Goal: Information Seeking & Learning: Learn about a topic

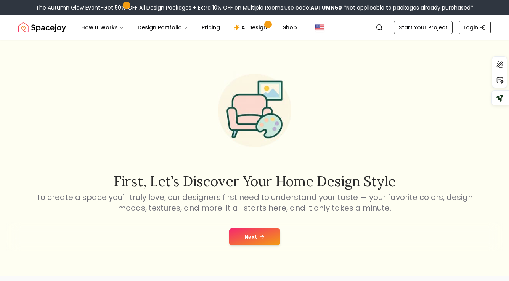
click at [258, 235] on button "Next" at bounding box center [254, 237] width 51 height 17
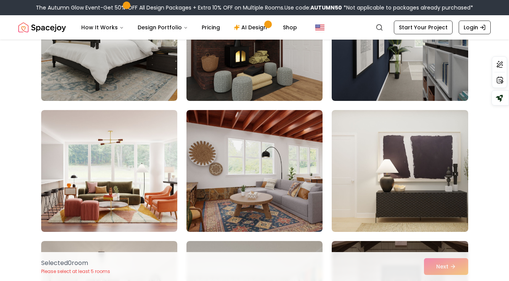
scroll to position [2093, 0]
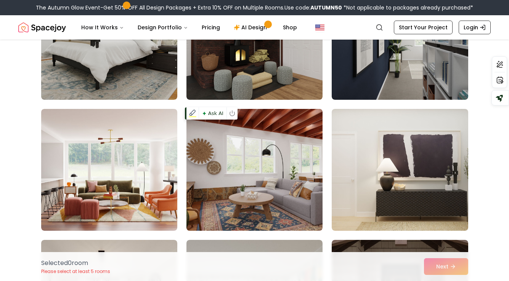
click at [229, 136] on img at bounding box center [254, 170] width 143 height 128
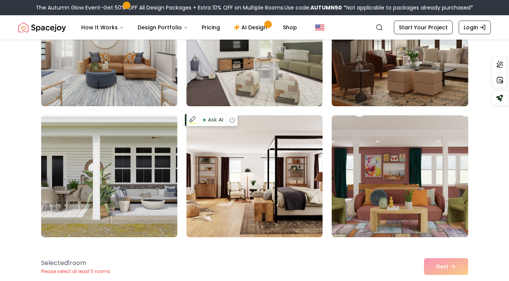
scroll to position [2549, 0]
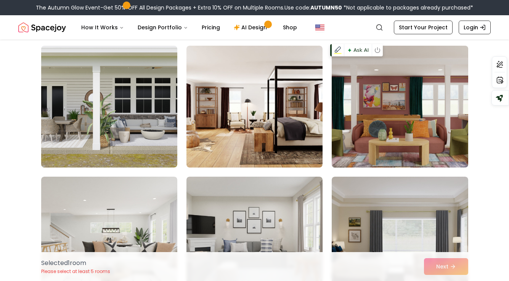
click at [428, 122] on img at bounding box center [399, 107] width 143 height 128
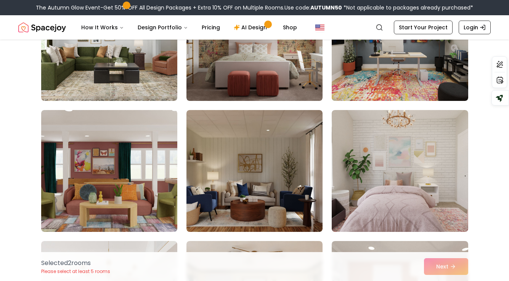
scroll to position [3142, 0]
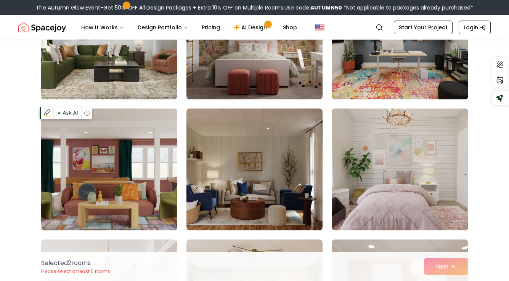
click at [119, 161] on img at bounding box center [109, 170] width 143 height 128
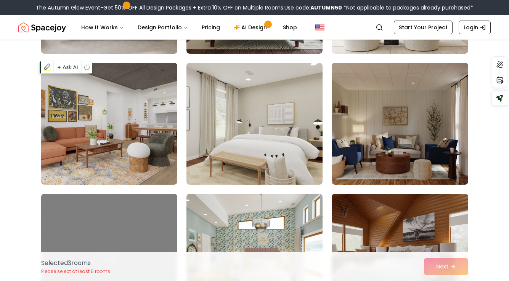
scroll to position [3847, 0]
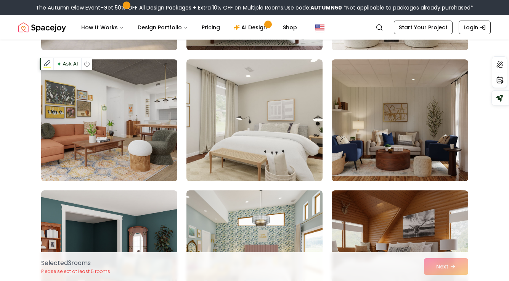
click at [145, 148] on img at bounding box center [109, 120] width 143 height 128
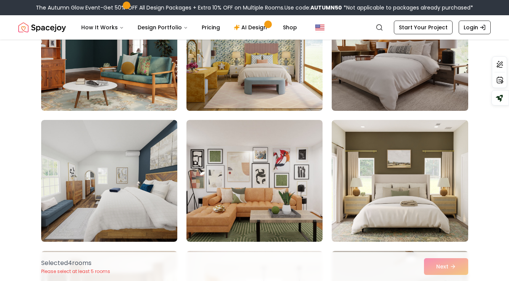
scroll to position [4050, 0]
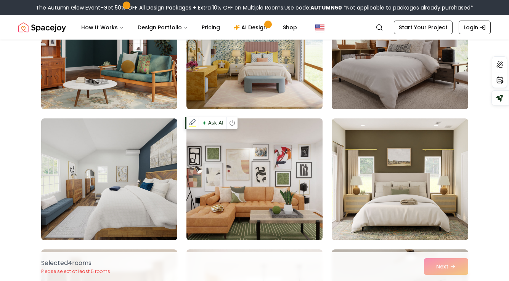
click at [201, 154] on img at bounding box center [254, 179] width 143 height 128
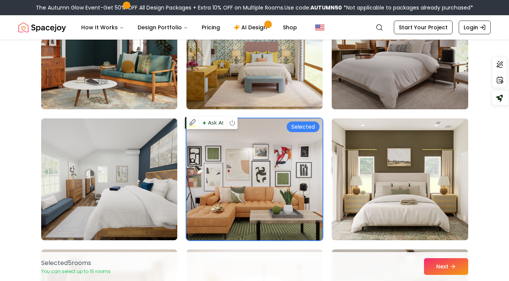
click at [201, 154] on img at bounding box center [254, 179] width 143 height 128
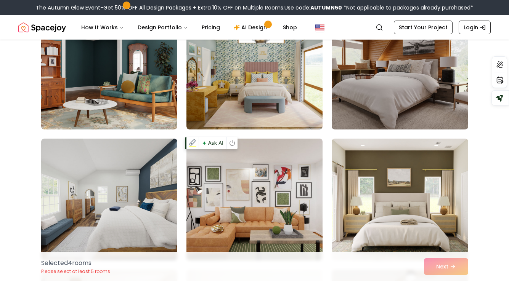
scroll to position [4022, 0]
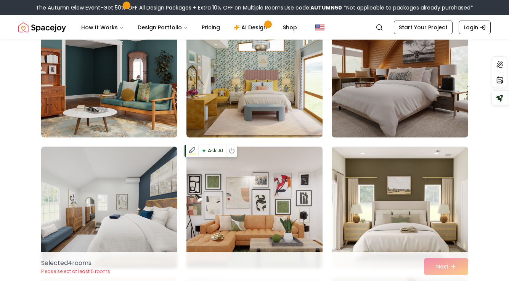
click at [240, 180] on img at bounding box center [254, 208] width 143 height 128
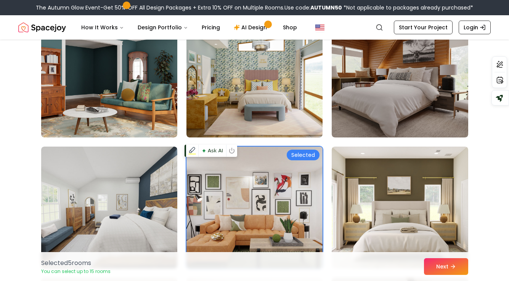
click at [240, 180] on img at bounding box center [254, 208] width 143 height 128
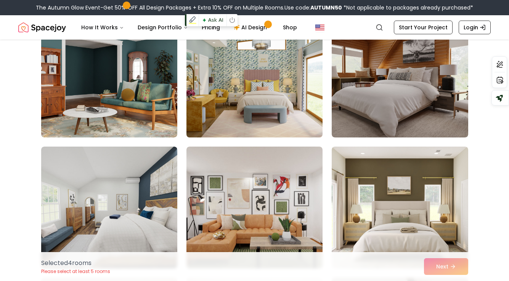
click at [241, 111] on img at bounding box center [254, 77] width 143 height 128
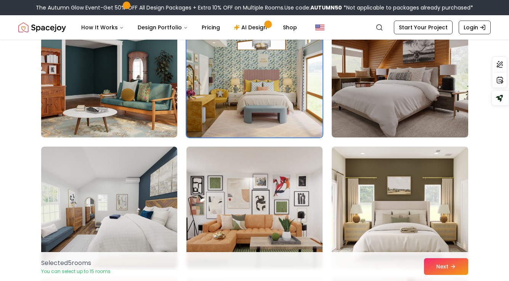
click at [246, 98] on img at bounding box center [254, 77] width 143 height 128
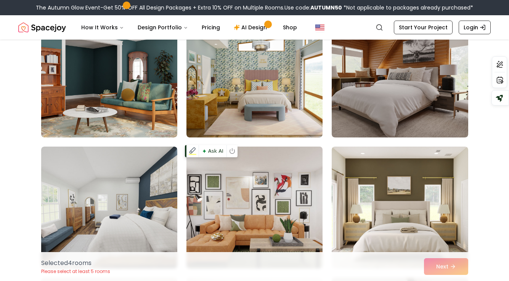
click at [246, 193] on img at bounding box center [254, 208] width 143 height 128
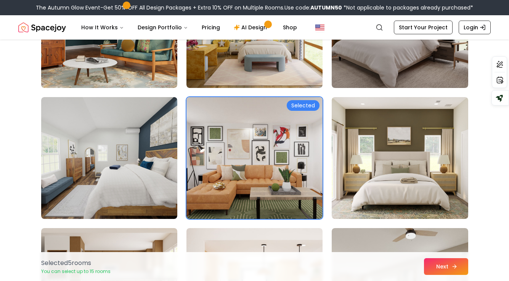
click at [436, 260] on button "Next" at bounding box center [446, 266] width 44 height 17
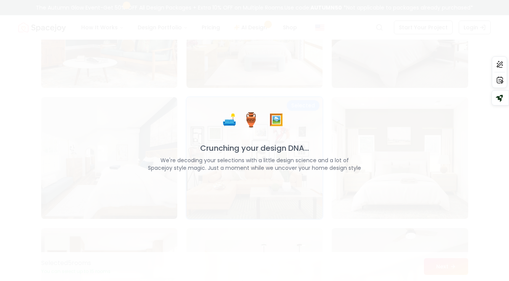
scroll to position [4071, 0]
